Goal: Find specific page/section: Find specific page/section

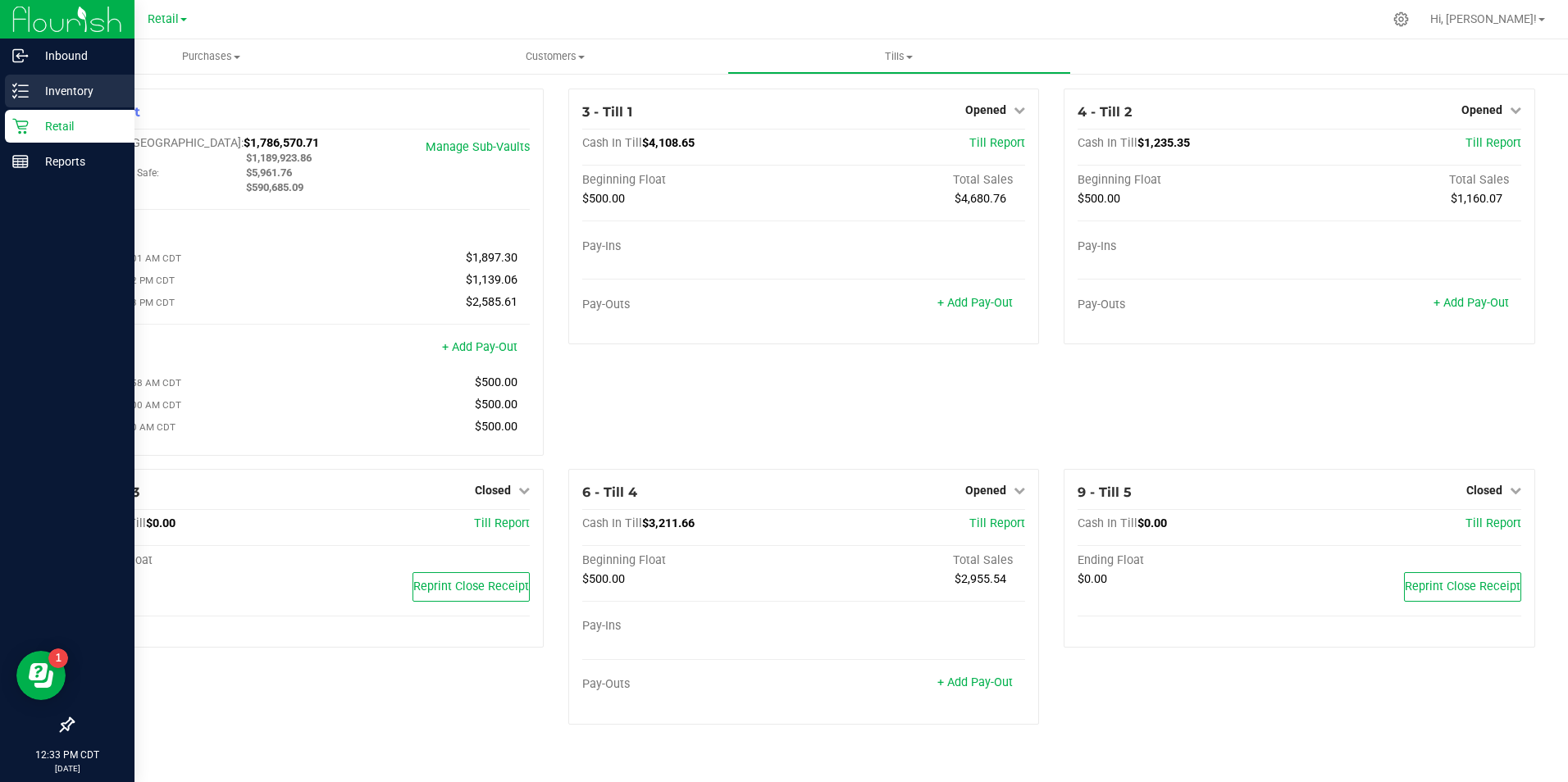
click at [75, 88] on p "Inventory" at bounding box center [78, 90] width 99 height 19
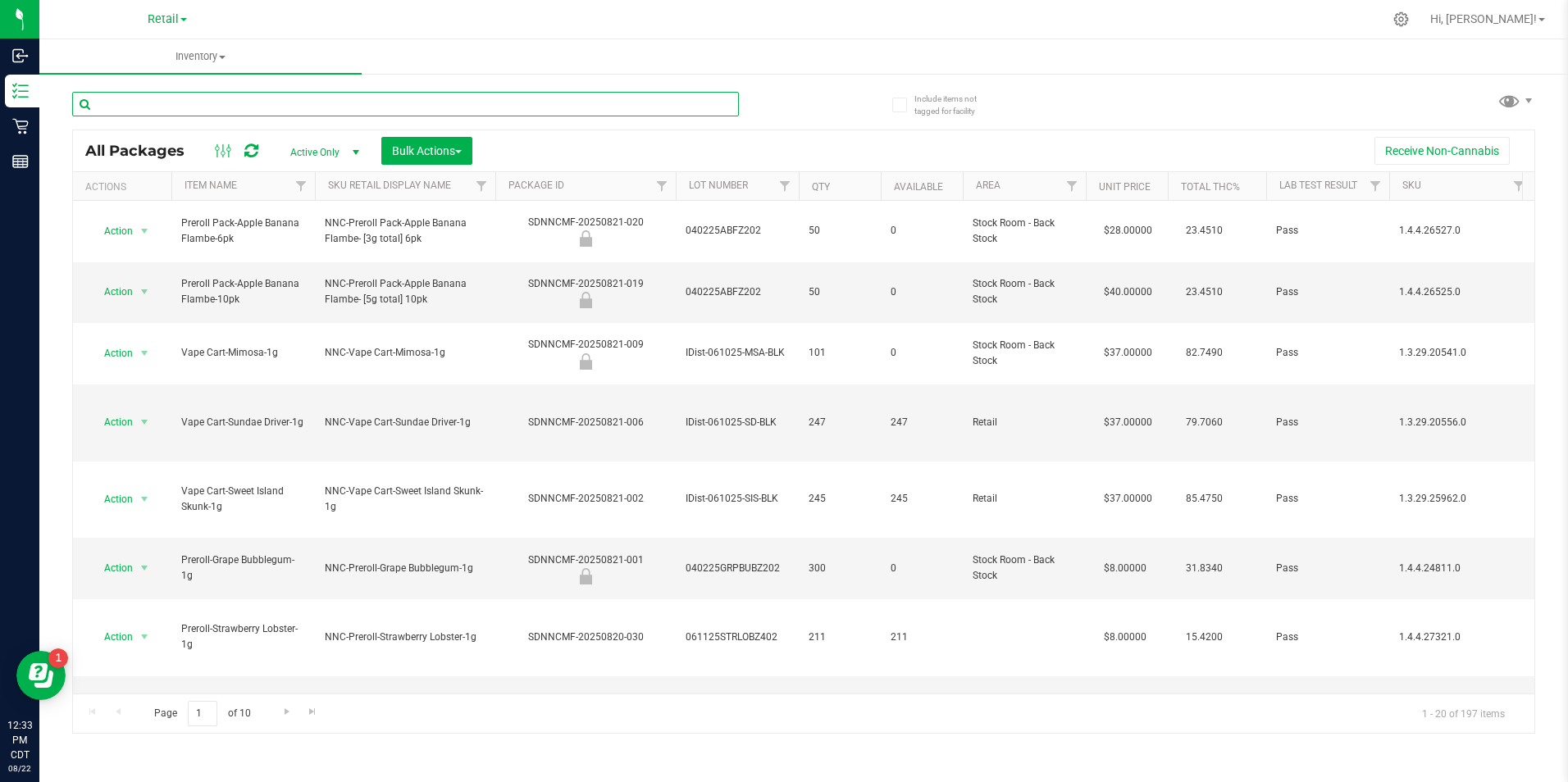
click at [154, 101] on input "text" at bounding box center [405, 104] width 667 height 24
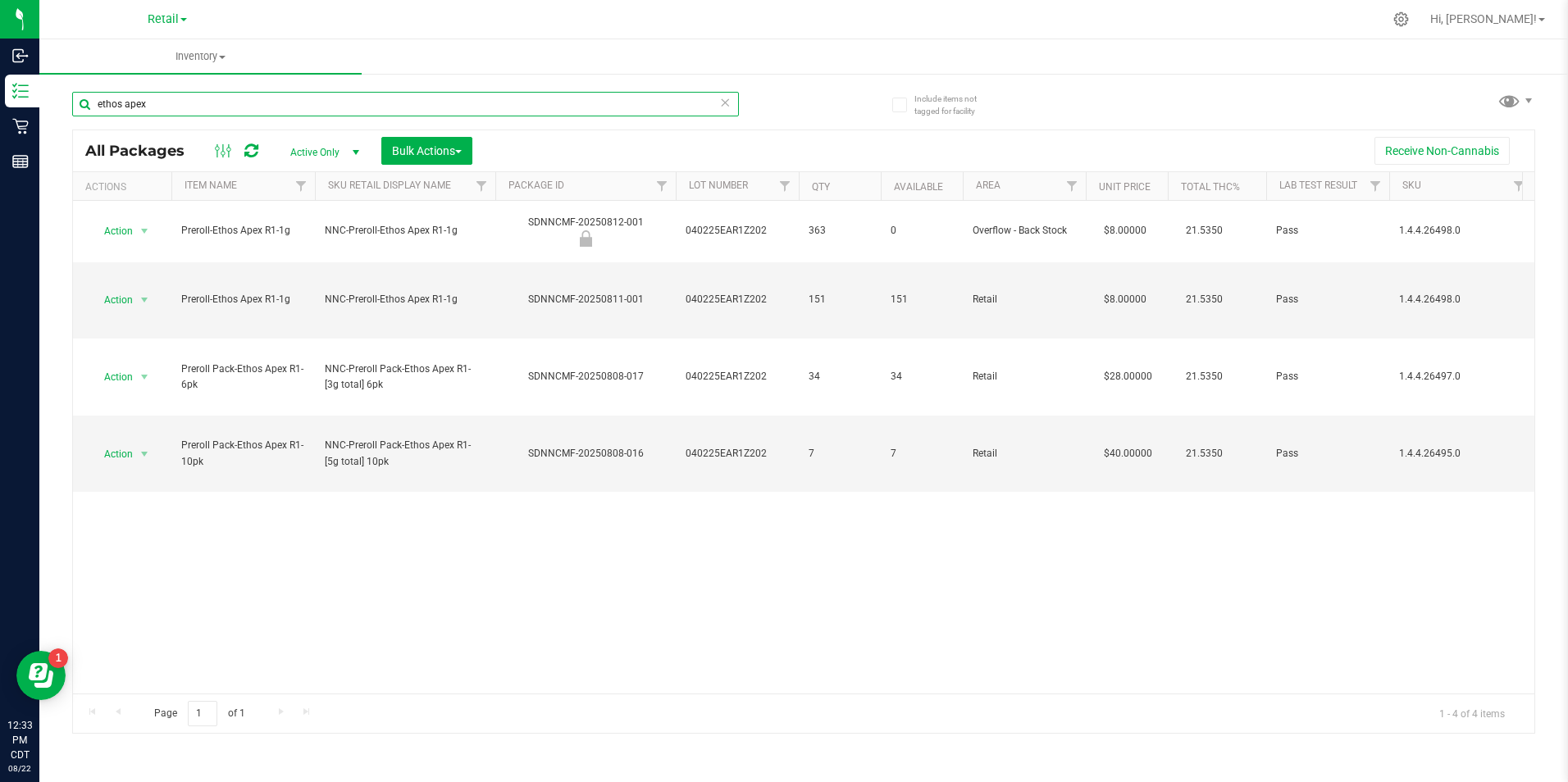
drag, startPoint x: 196, startPoint y: 94, endPoint x: 93, endPoint y: 93, distance: 103.0
click at [91, 92] on input "ethos apex" at bounding box center [405, 104] width 667 height 24
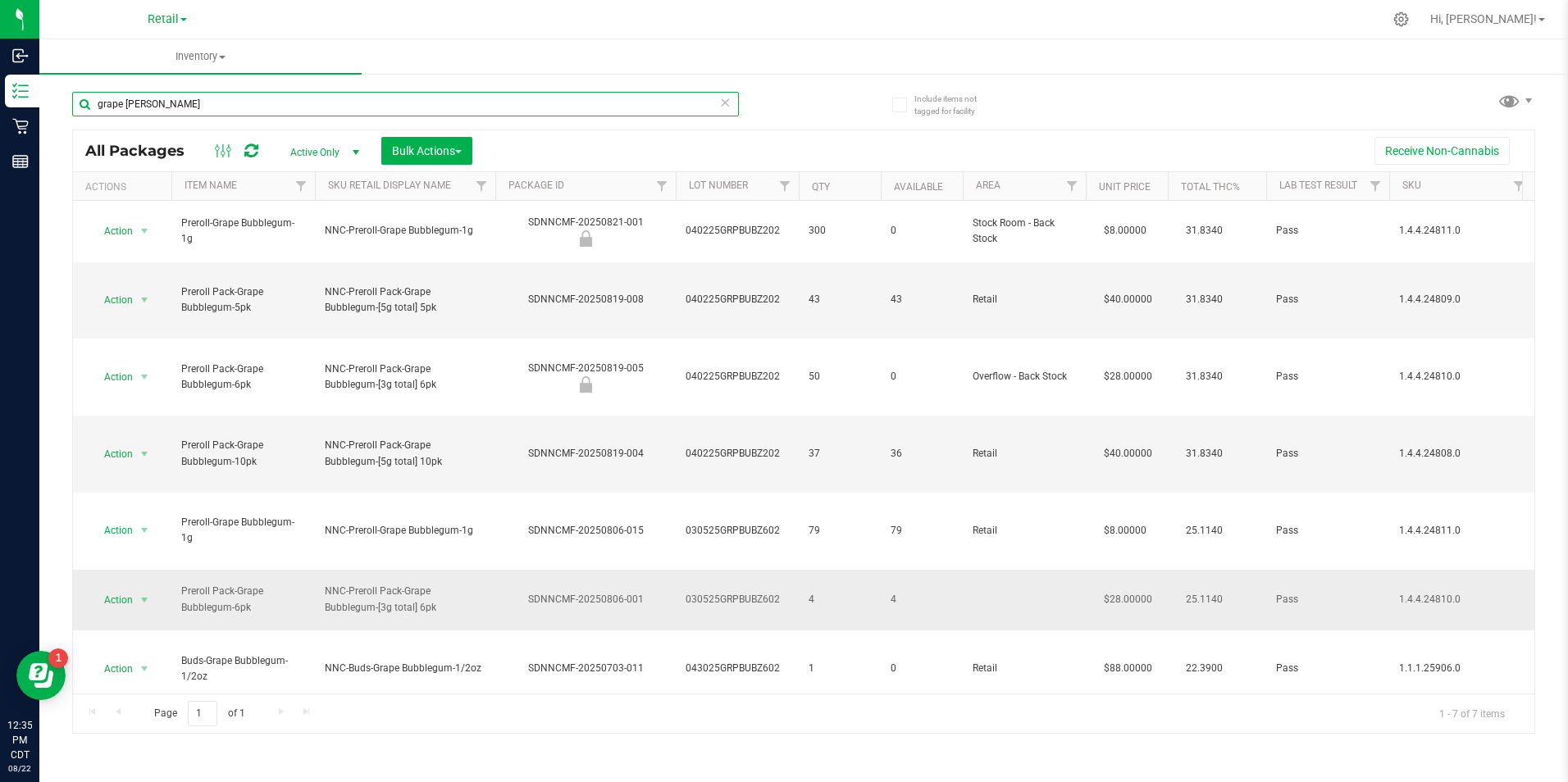
type input "grape bubb"
